Goal: Task Accomplishment & Management: Manage account settings

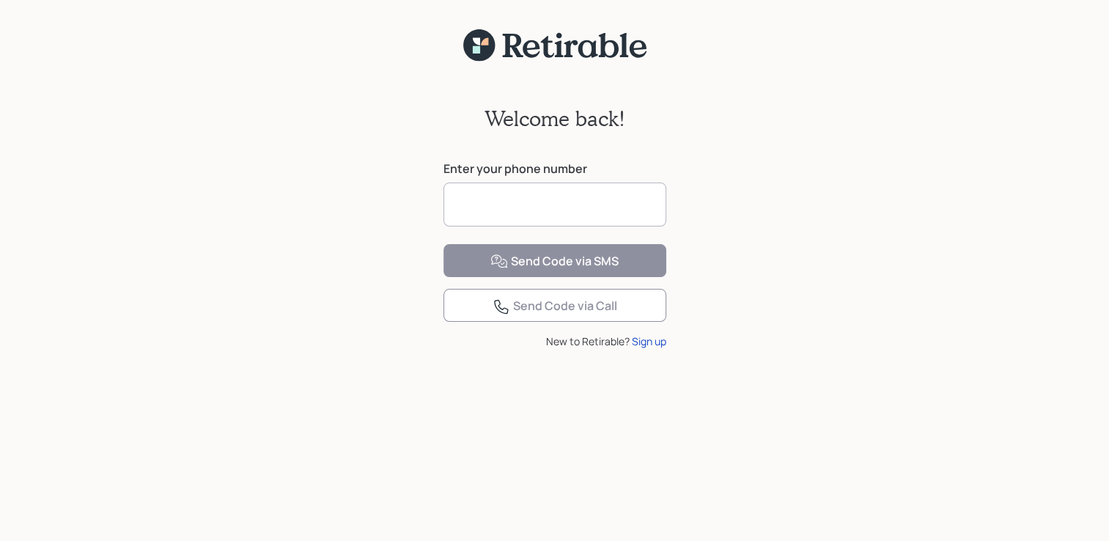
click at [461, 207] on input at bounding box center [555, 205] width 223 height 44
type input "**********"
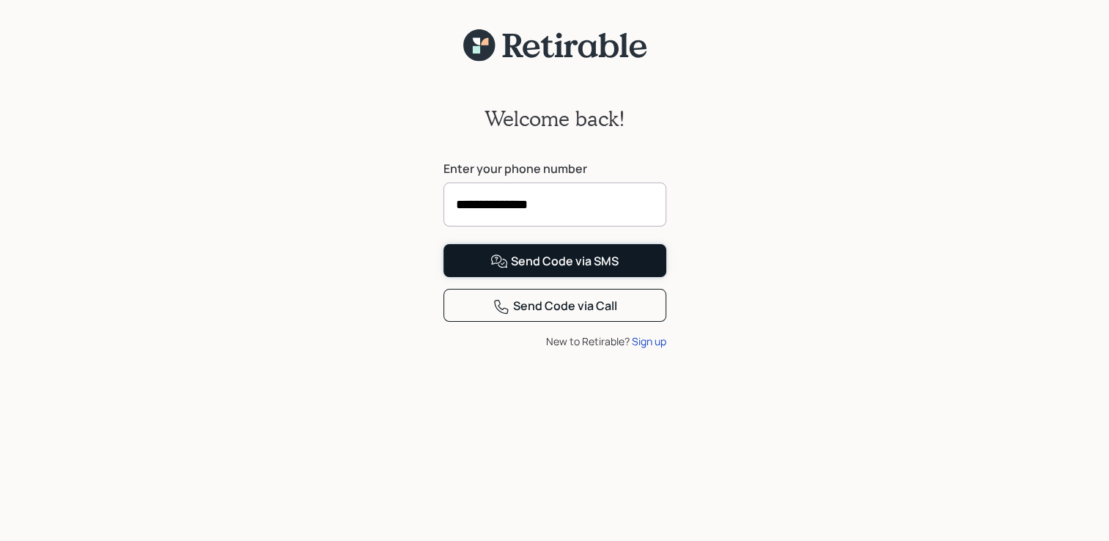
click at [476, 277] on button "Send Code via SMS" at bounding box center [555, 260] width 223 height 33
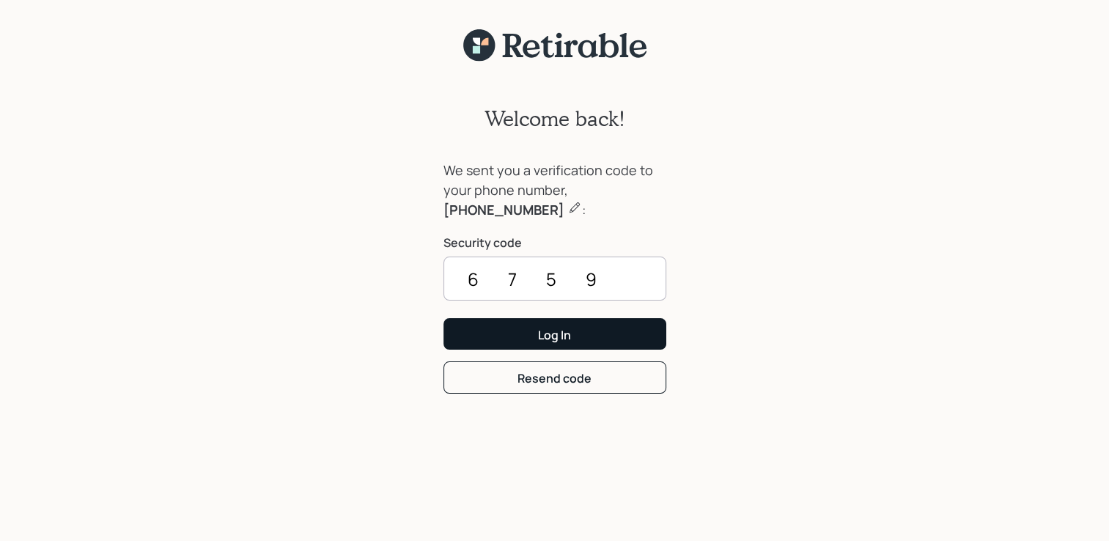
type input "6759"
click at [565, 330] on div "Log In" at bounding box center [554, 335] width 33 height 16
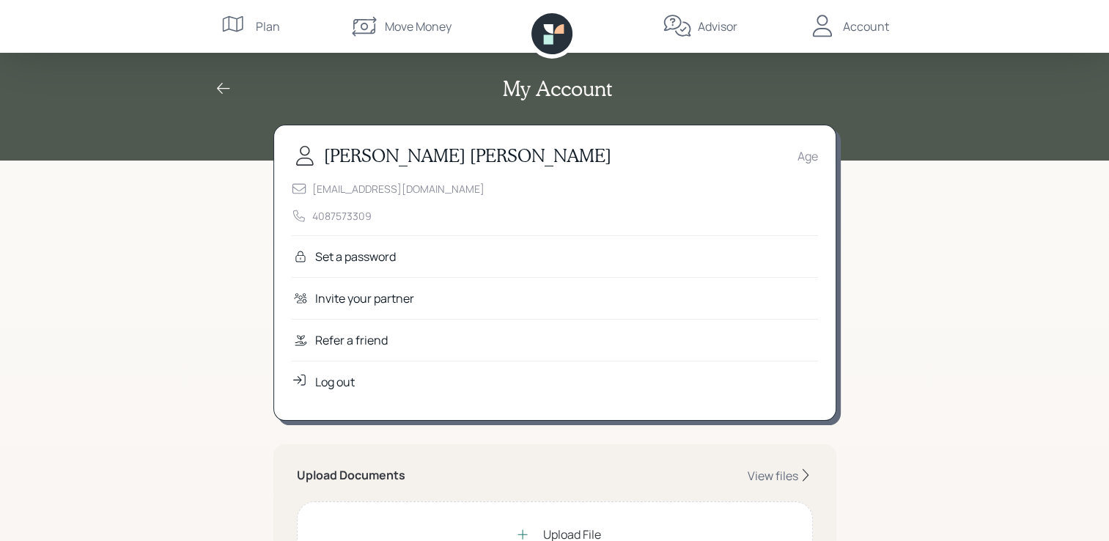
click at [374, 259] on div "Set a password" at bounding box center [355, 257] width 81 height 18
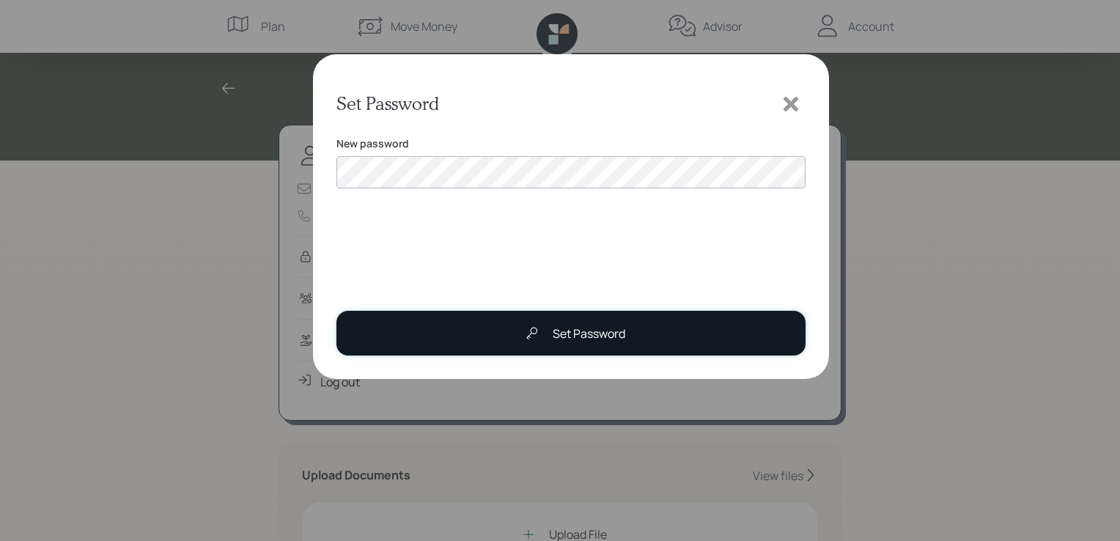
click at [551, 332] on div "Set Password" at bounding box center [572, 333] width 108 height 29
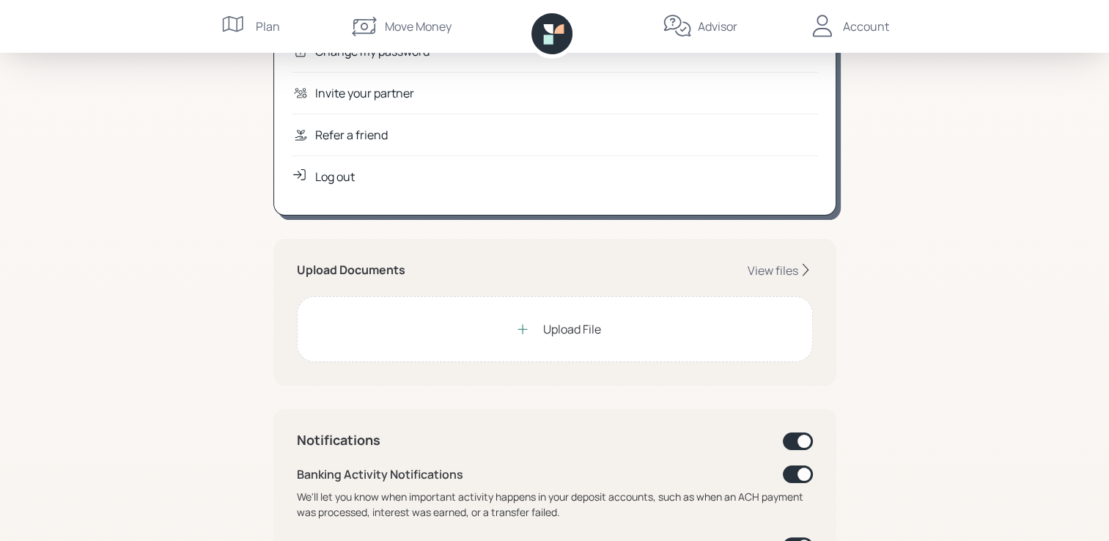
scroll to position [220, 0]
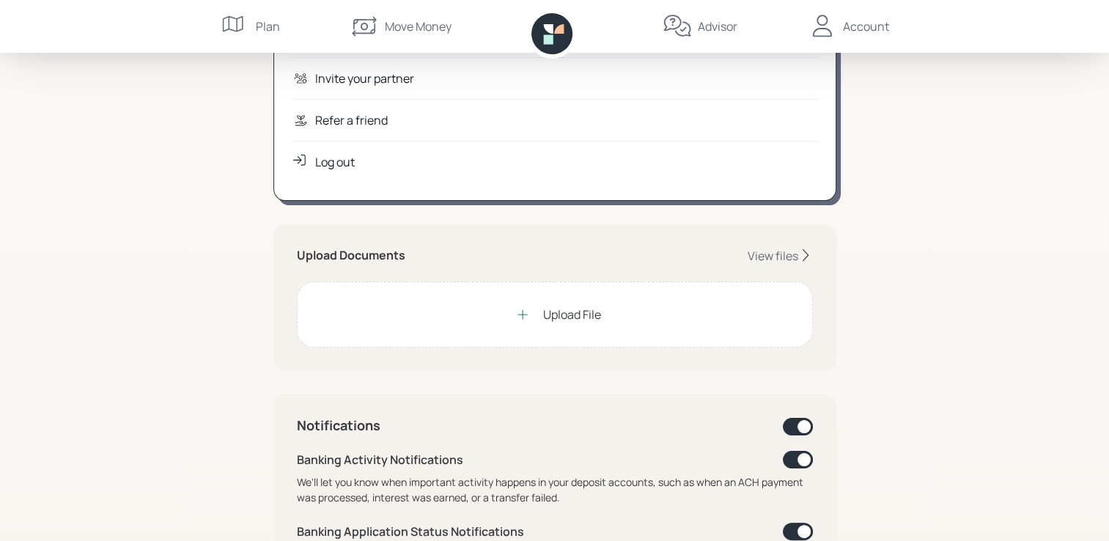
click at [523, 304] on div at bounding box center [522, 314] width 29 height 29
click at [552, 311] on div "Upload File" at bounding box center [572, 315] width 58 height 18
click at [551, 313] on div "Upload File" at bounding box center [572, 315] width 58 height 18
click at [795, 250] on div "View files" at bounding box center [773, 256] width 51 height 16
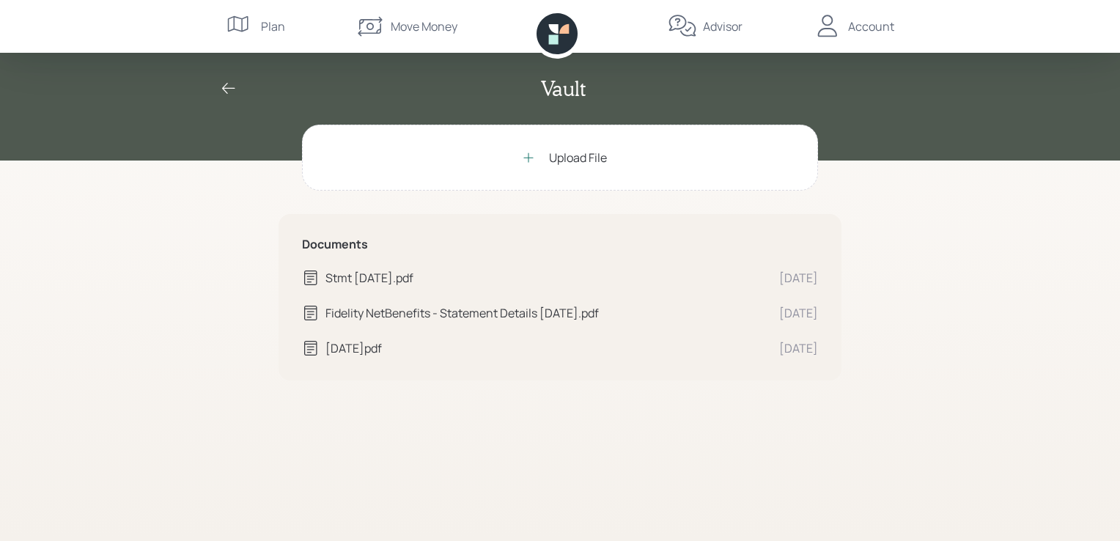
click at [535, 378] on div "Documents Stmt [DATE].pdf [DATE] Fidelity NetBenefits - Statement Details [DATE…" at bounding box center [560, 297] width 563 height 166
click at [227, 86] on icon at bounding box center [229, 89] width 18 height 18
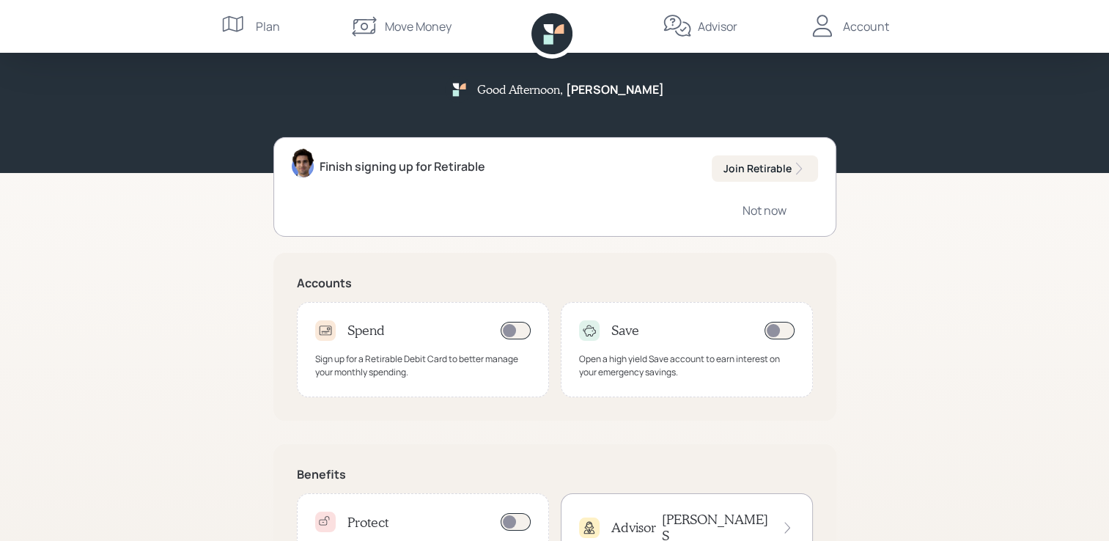
click at [859, 24] on div "Account" at bounding box center [866, 27] width 46 height 18
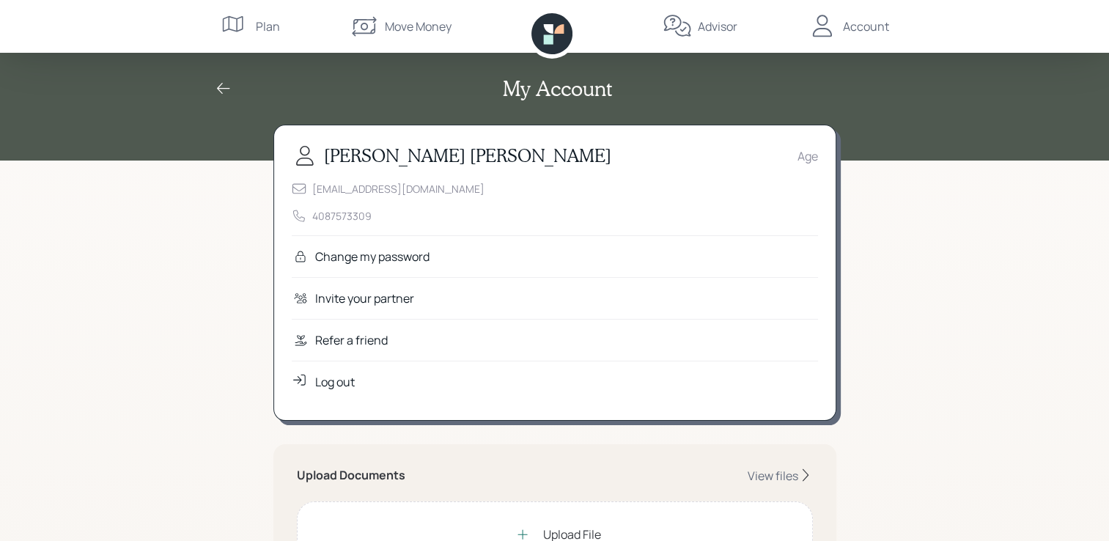
click at [326, 375] on div "Log out" at bounding box center [335, 382] width 40 height 18
